Goal: Task Accomplishment & Management: Complete application form

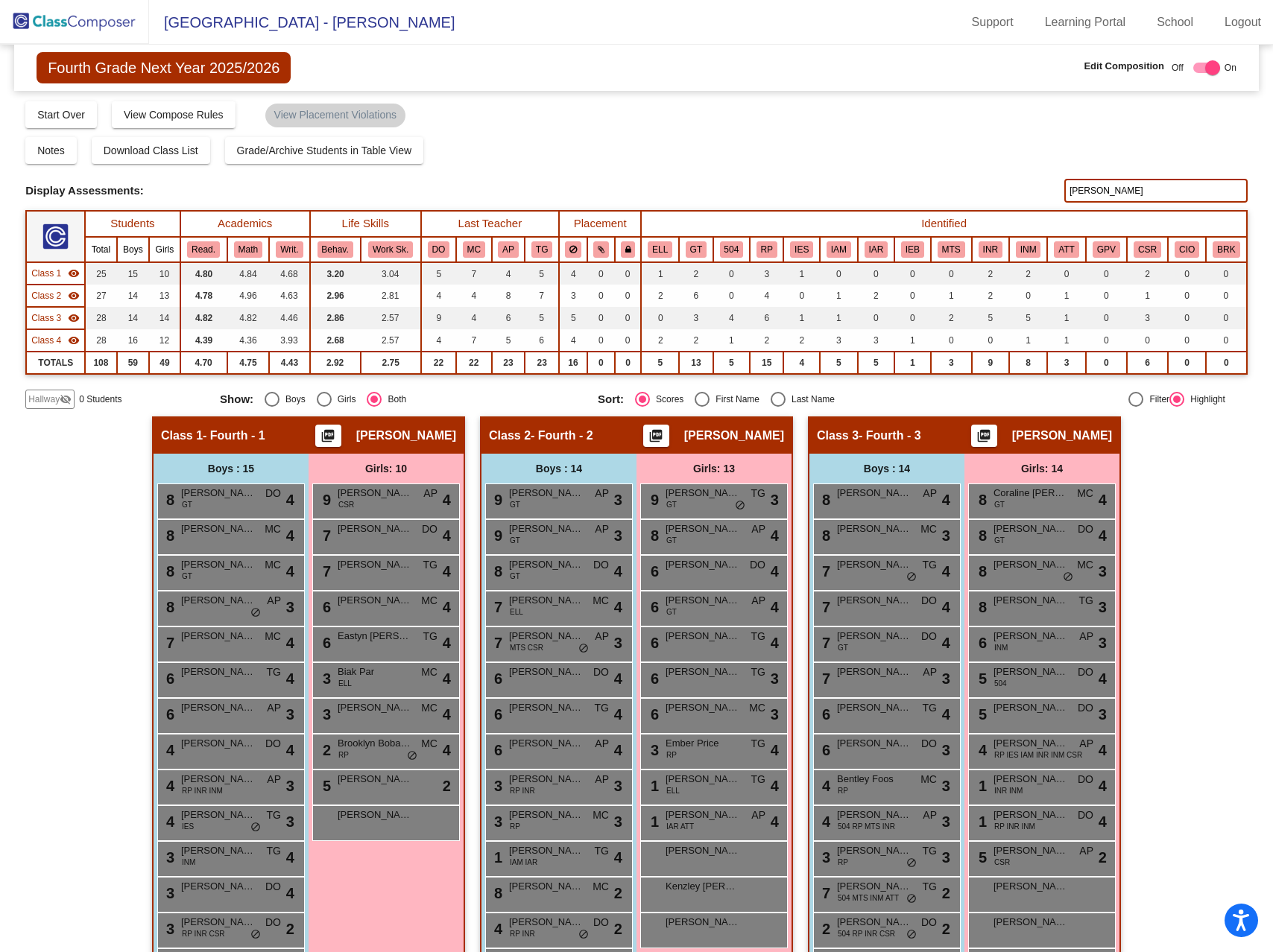
click at [108, 26] on img at bounding box center [74, 22] width 149 height 44
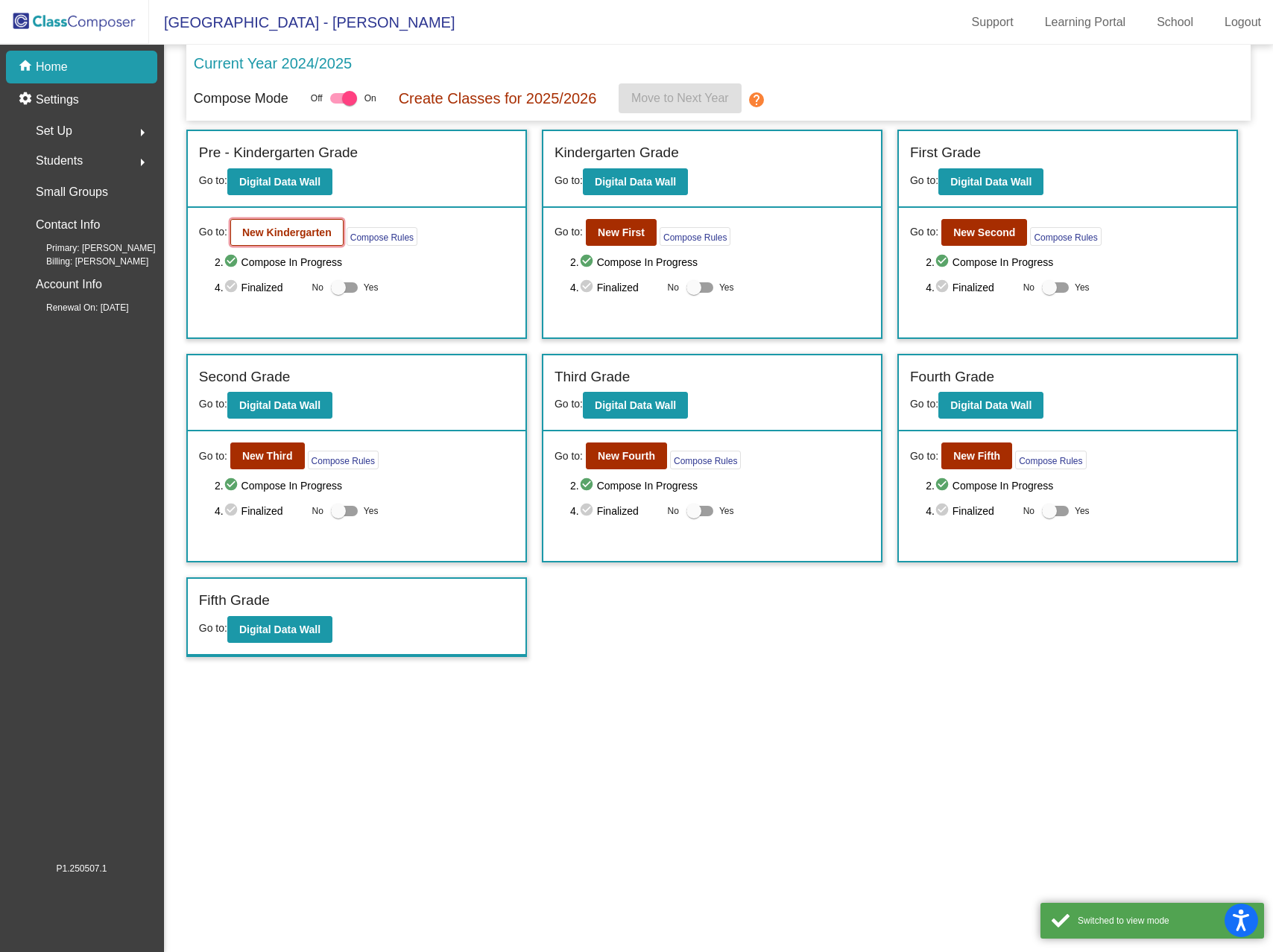
click at [296, 228] on b "New Kindergarten" at bounding box center [287, 232] width 90 height 12
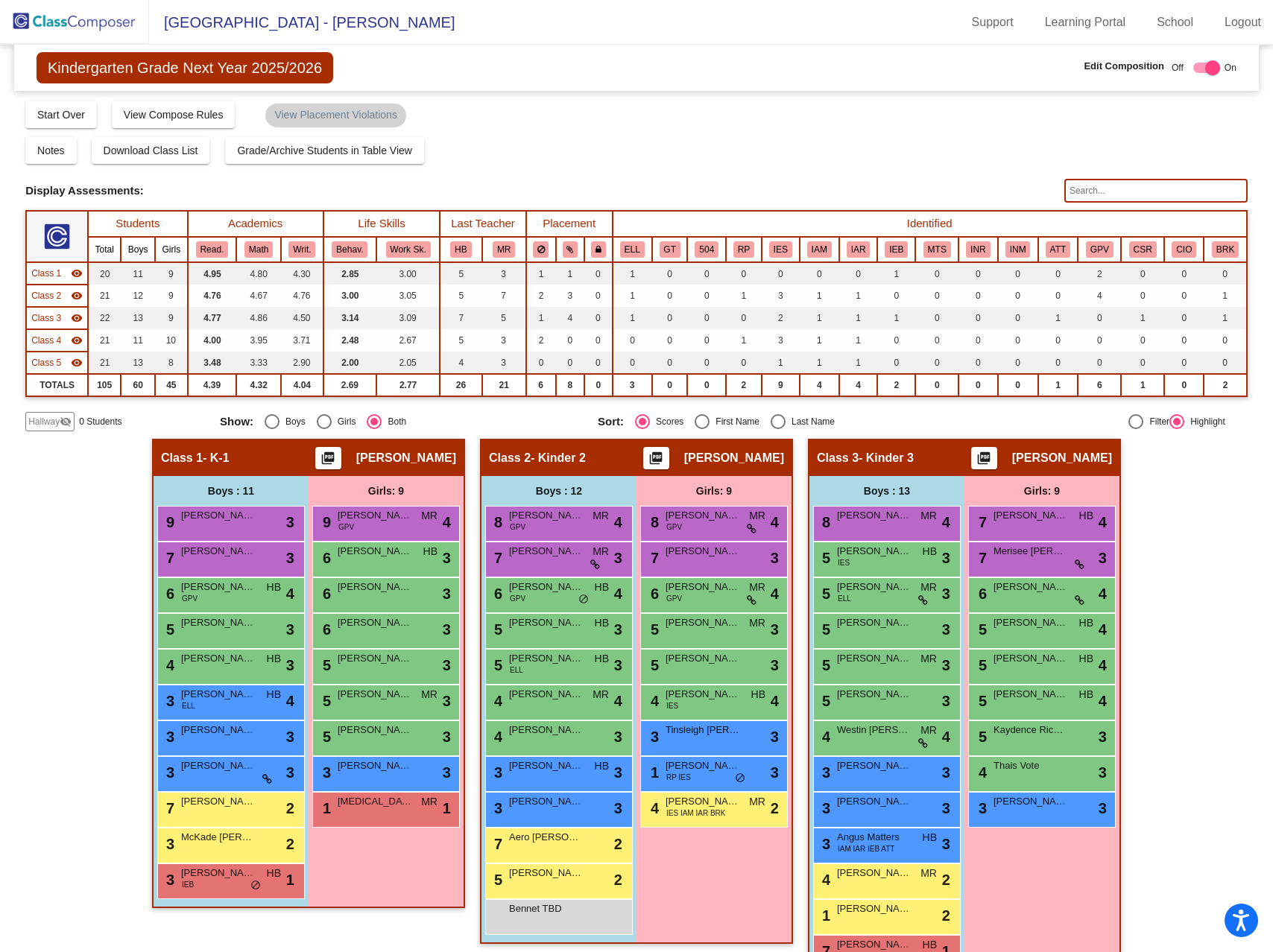
click at [48, 422] on span "Hallway" at bounding box center [44, 421] width 31 height 14
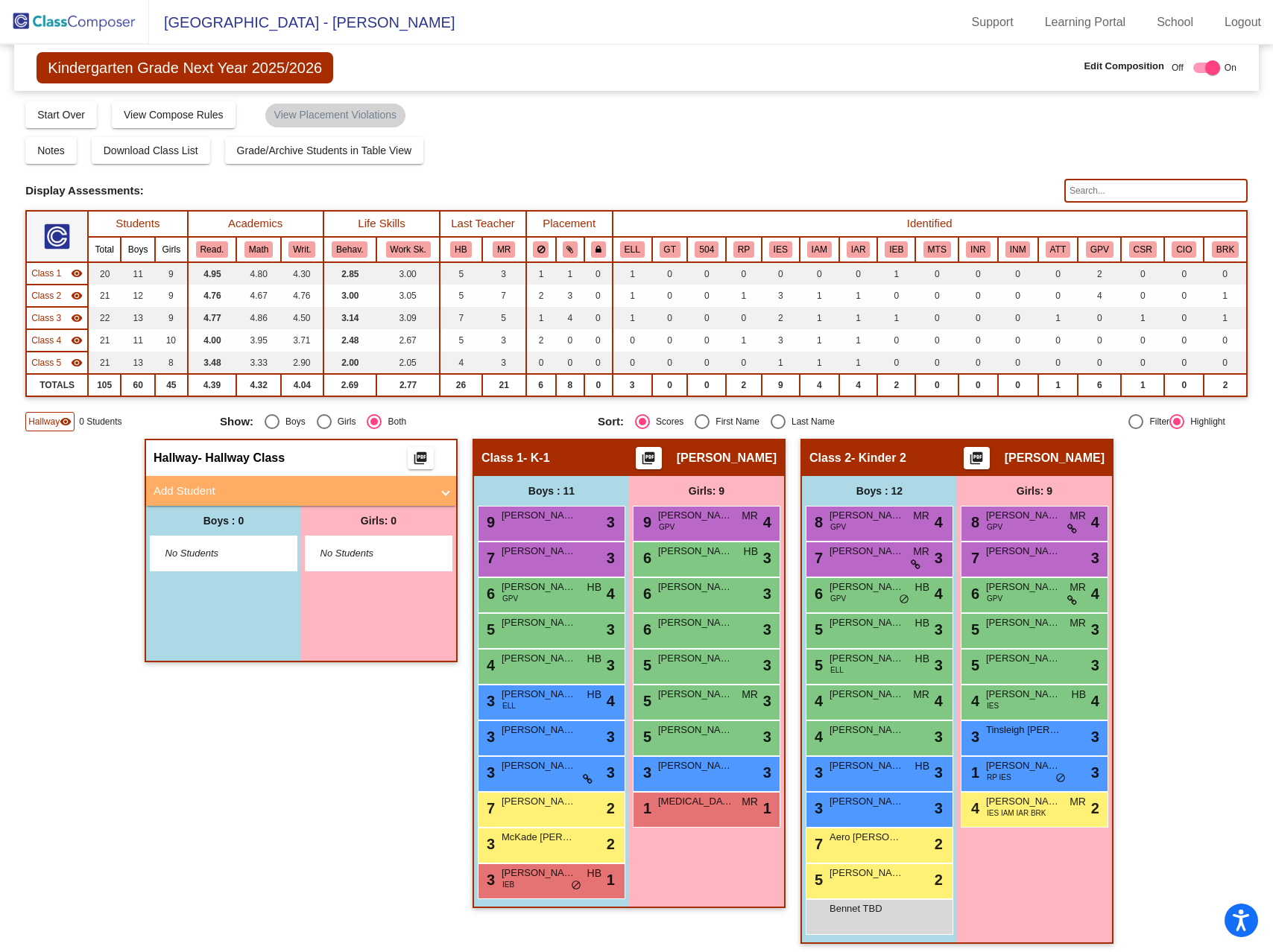
click at [203, 487] on mat-panel-title "Add Student" at bounding box center [292, 491] width 277 height 17
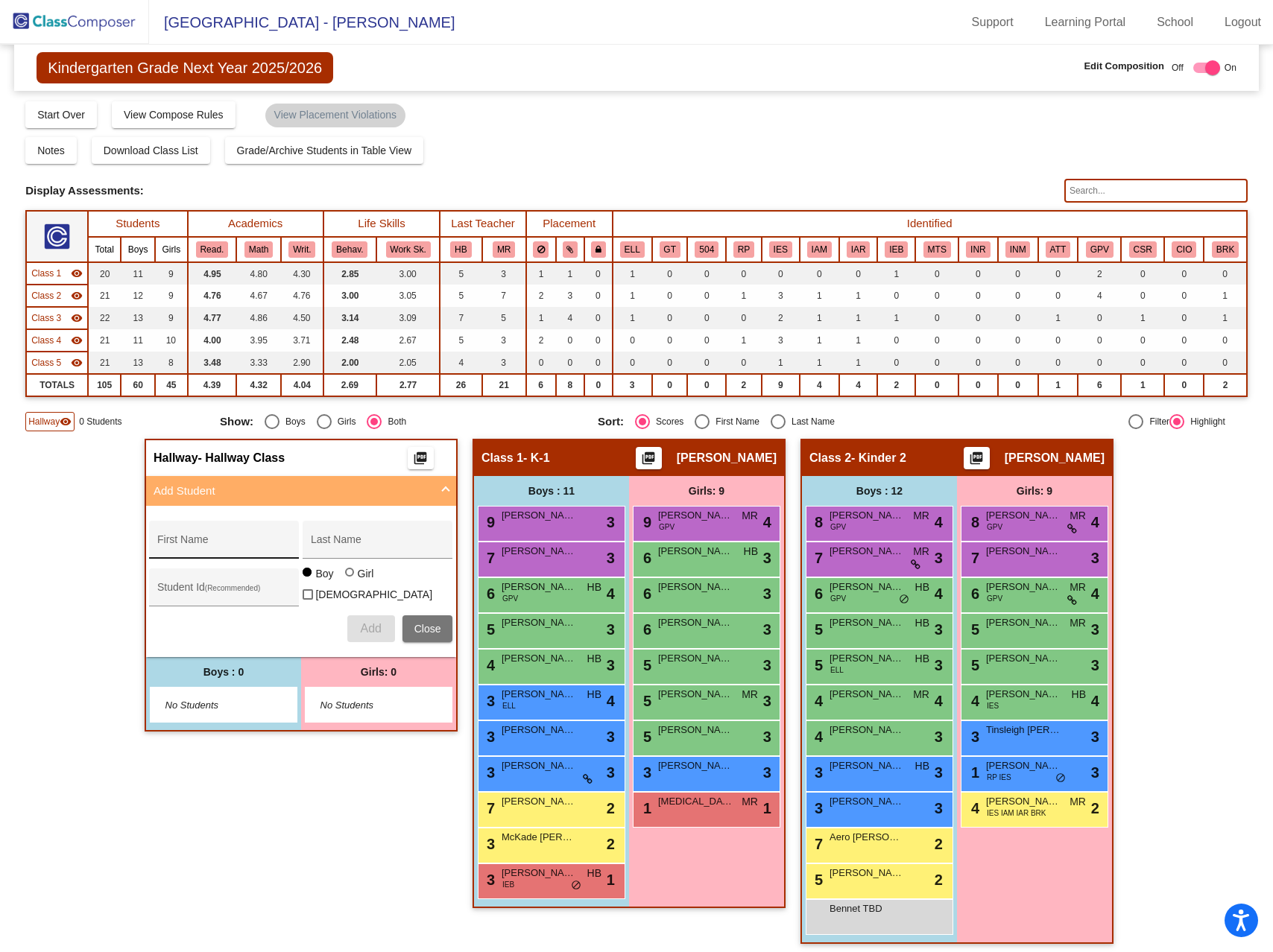
click at [186, 539] on input "First Name" at bounding box center [224, 545] width 134 height 12
type input "Zion"
type input "[PERSON_NAME]"
click at [360, 622] on span "Add" at bounding box center [370, 629] width 21 height 13
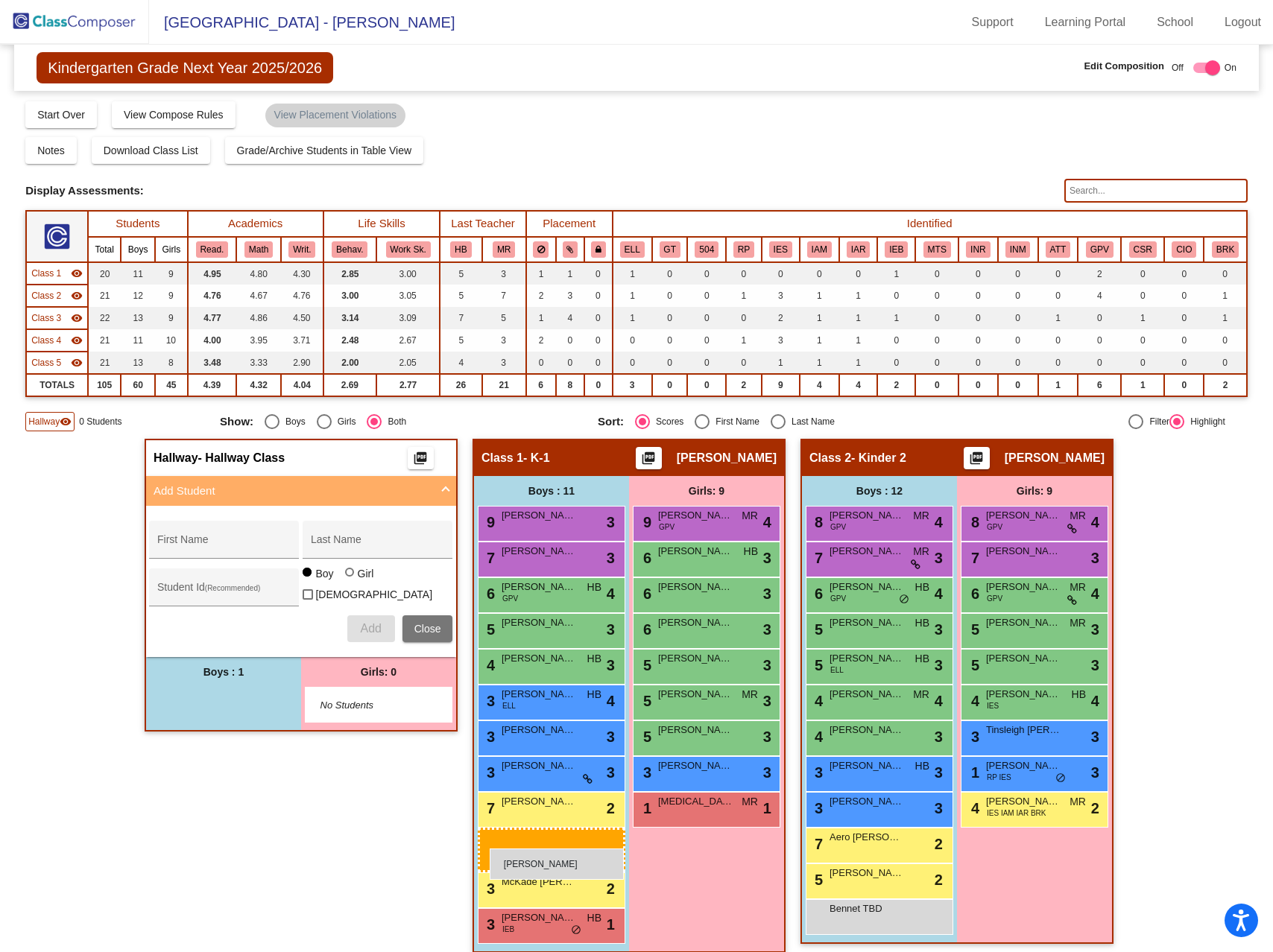
drag, startPoint x: 224, startPoint y: 694, endPoint x: 490, endPoint y: 849, distance: 307.9
